Goal: Task Accomplishment & Management: Manage account settings

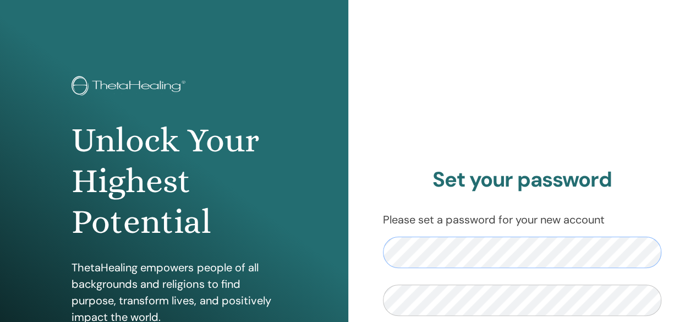
click at [362, 249] on div "Set your password Please set a password for your new account Set password" at bounding box center [522, 264] width 348 height 528
click at [381, 254] on div "Set your password Please set a password for your new account Set password" at bounding box center [522, 264] width 348 height 528
click at [371, 298] on div "Set your password Please set a password for your new account Set password" at bounding box center [522, 264] width 348 height 528
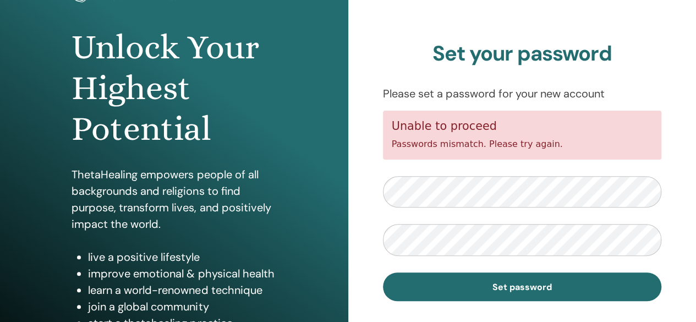
scroll to position [110, 0]
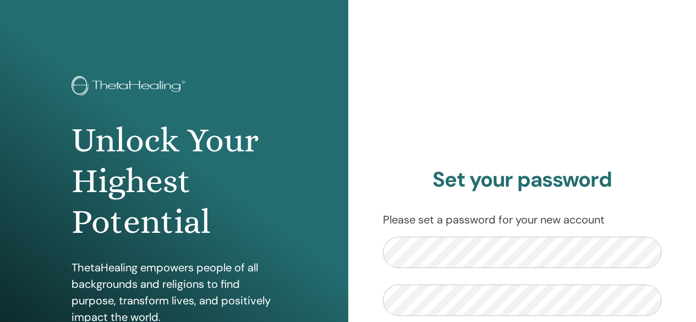
scroll to position [110, 0]
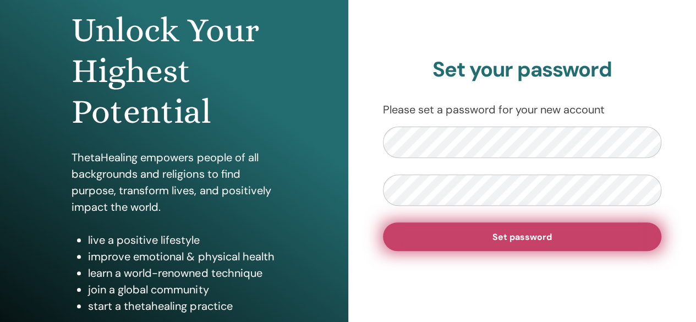
click at [494, 242] on span "Set password" at bounding box center [521, 237] width 59 height 12
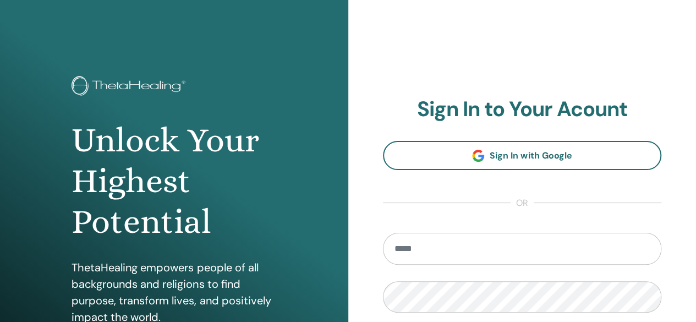
click at [459, 252] on input "email" at bounding box center [522, 249] width 279 height 32
type input "**********"
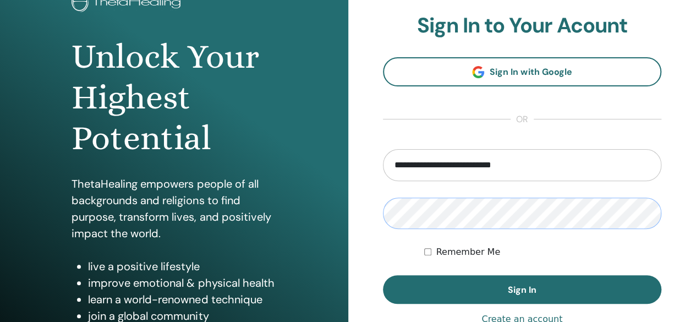
scroll to position [55, 0]
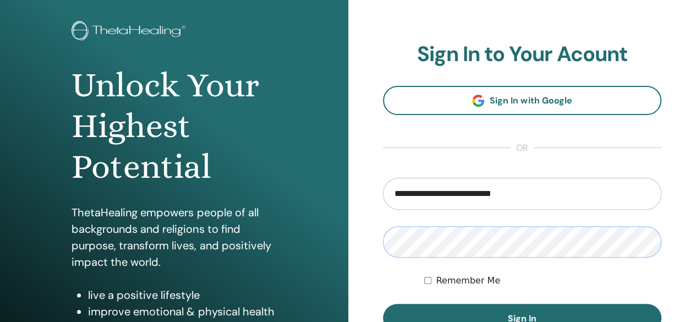
click at [383, 304] on button "Sign In" at bounding box center [522, 318] width 279 height 29
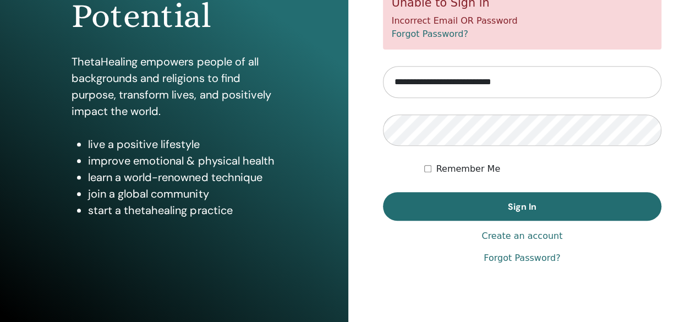
scroll to position [206, 0]
click at [526, 257] on link "Forgot Password?" at bounding box center [521, 257] width 76 height 13
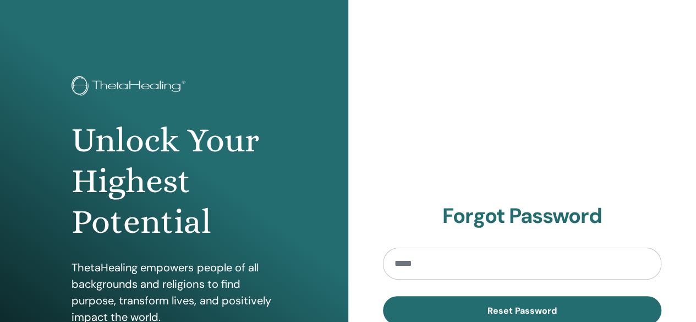
click at [524, 257] on input "email" at bounding box center [522, 263] width 279 height 32
type input "**********"
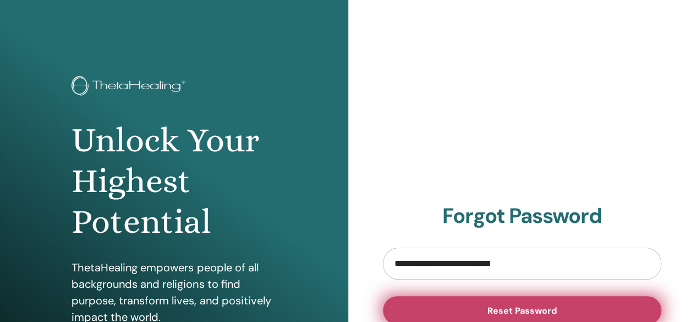
click at [548, 305] on span "Reset Password" at bounding box center [521, 311] width 69 height 12
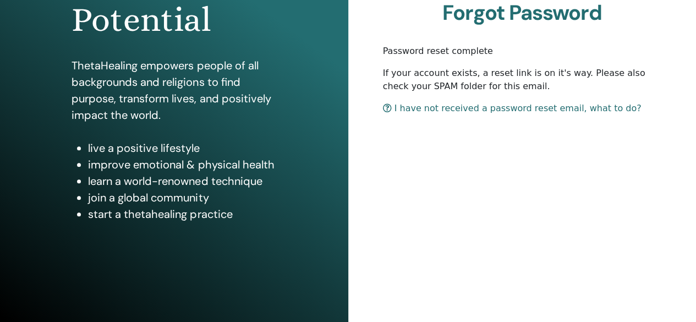
scroll to position [206, 0]
